Goal: Task Accomplishment & Management: Use online tool/utility

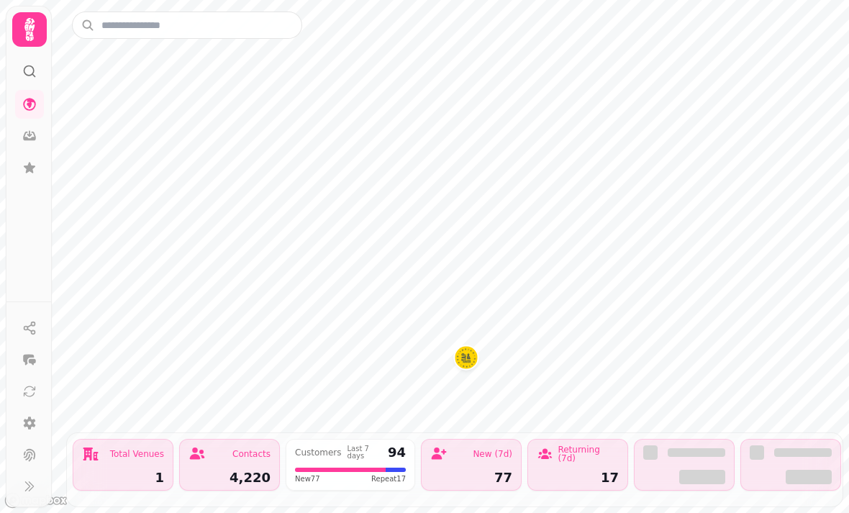
click at [30, 430] on icon at bounding box center [30, 423] width 12 height 13
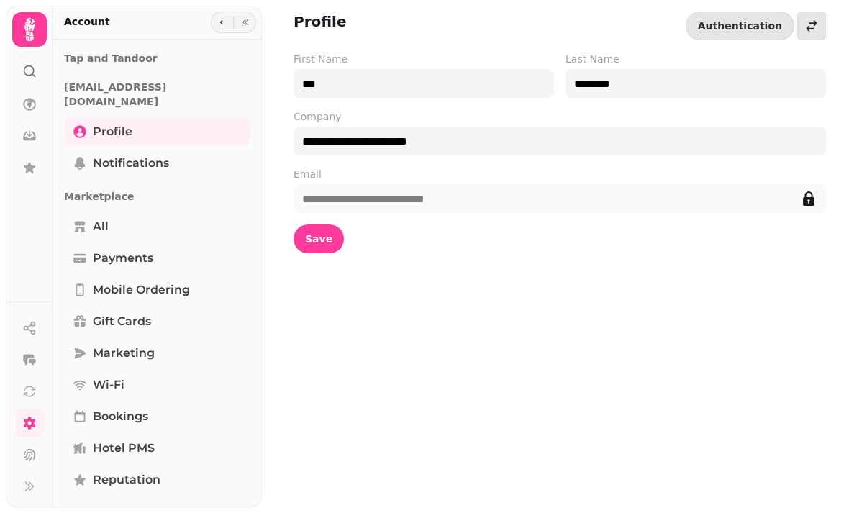
click at [32, 20] on icon at bounding box center [29, 29] width 29 height 29
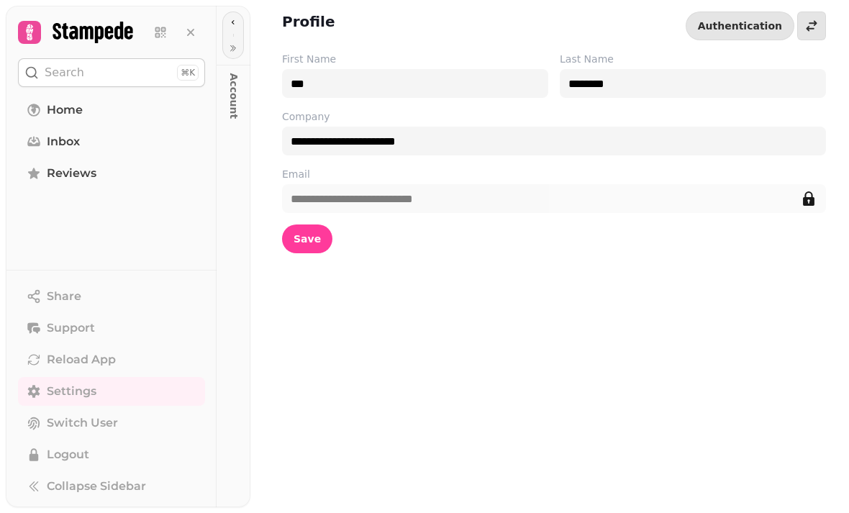
click at [191, 26] on icon at bounding box center [191, 32] width 14 height 14
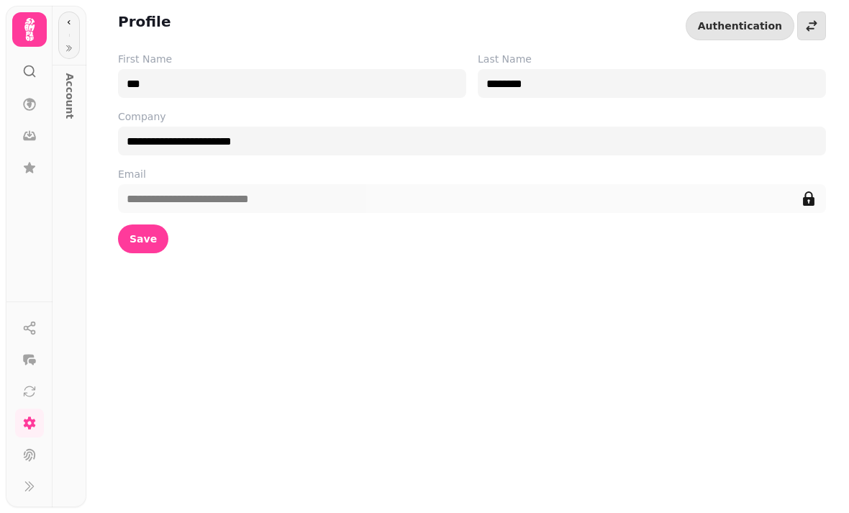
click at [25, 35] on icon at bounding box center [29, 29] width 29 height 29
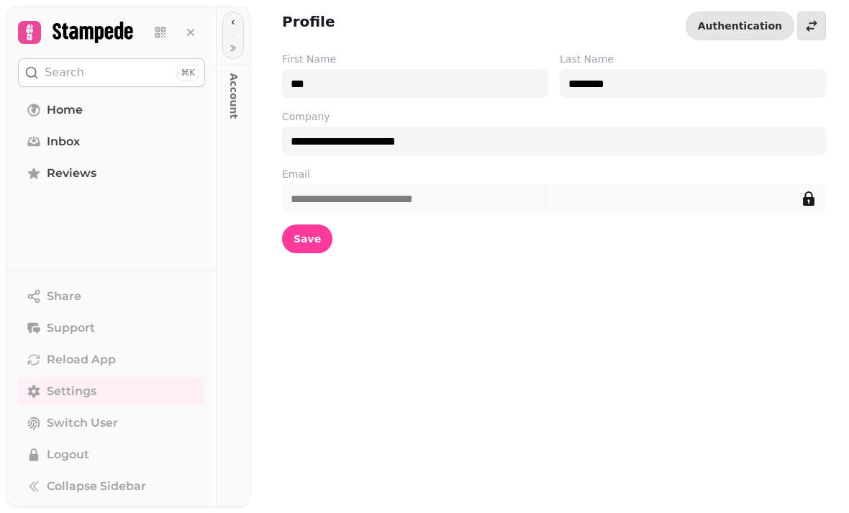
click at [164, 39] on icon at bounding box center [160, 32] width 14 height 14
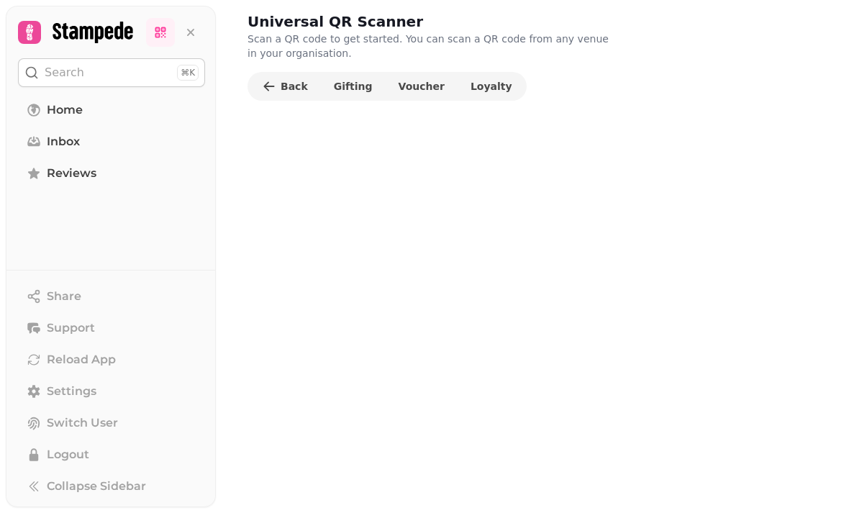
click at [414, 84] on span "Voucher" at bounding box center [422, 86] width 46 height 10
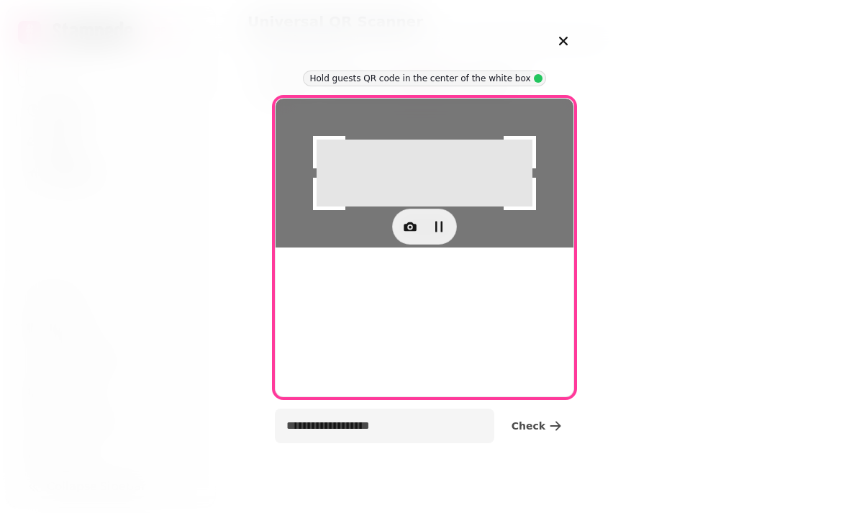
click at [414, 231] on icon "button" at bounding box center [410, 226] width 13 height 9
click at [343, 432] on span "Back Camera" at bounding box center [320, 432] width 67 height 17
